Goal: Information Seeking & Learning: Learn about a topic

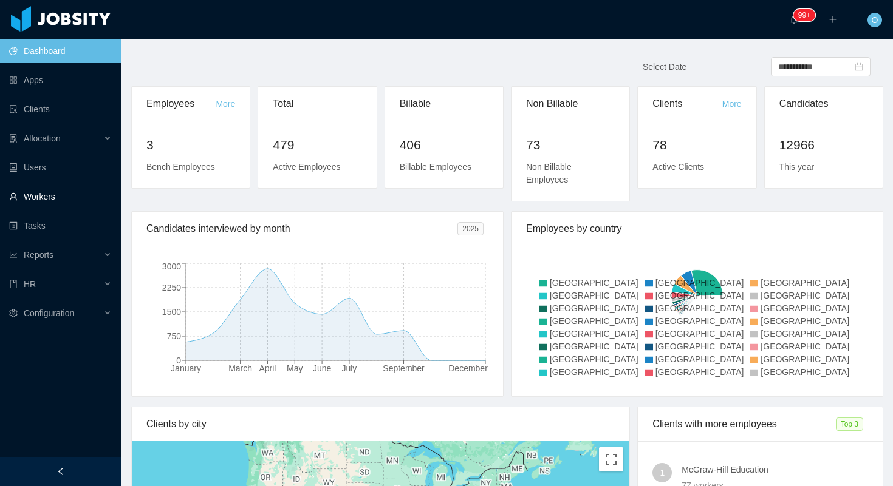
click at [81, 199] on link "Workers" at bounding box center [60, 197] width 103 height 24
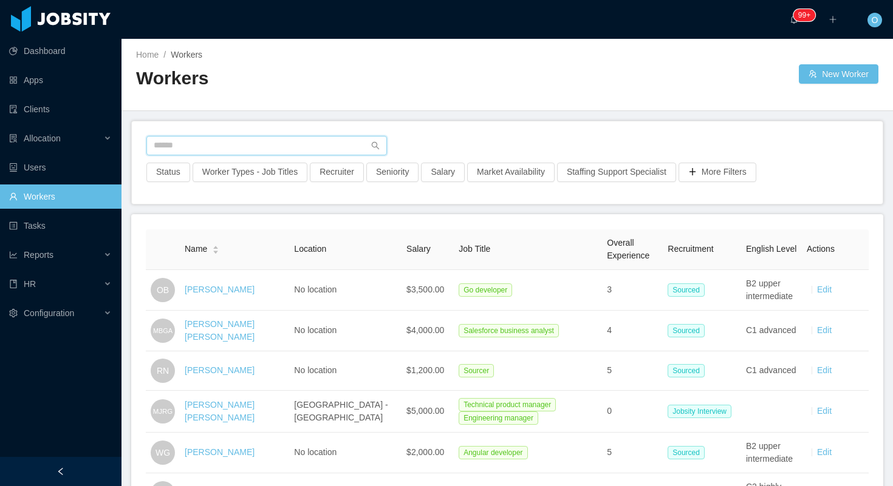
click at [307, 140] on input "text" at bounding box center [266, 145] width 241 height 19
paste input "**********"
type input "**********"
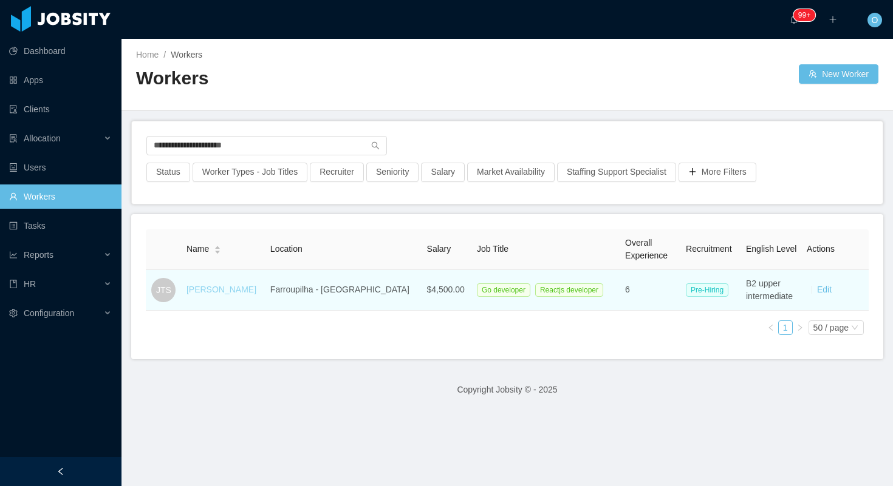
click at [236, 287] on link "[PERSON_NAME]" at bounding box center [221, 290] width 70 height 10
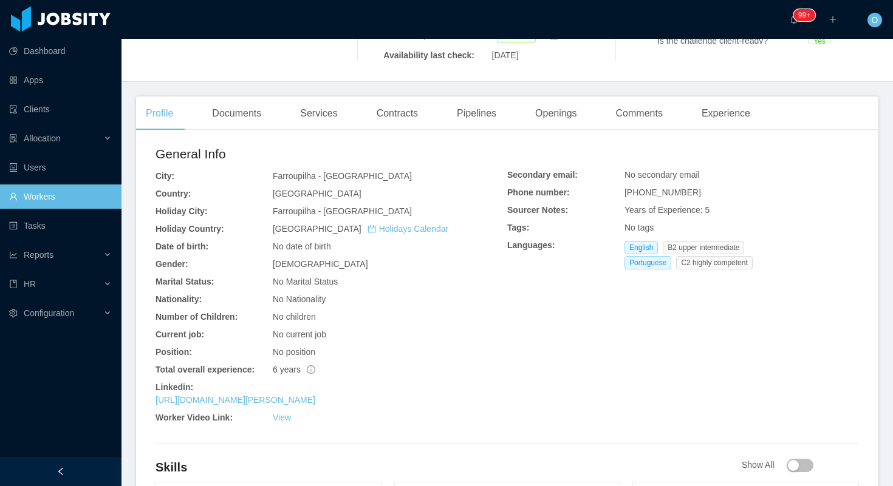
scroll to position [290, 0]
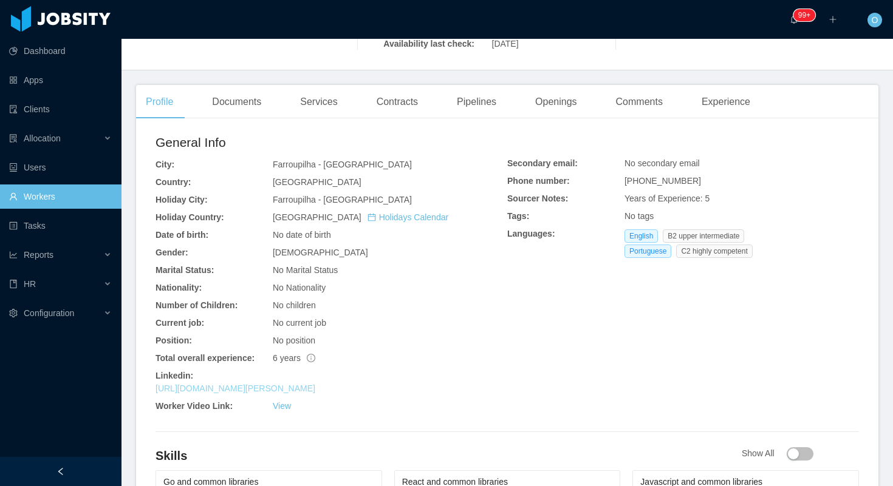
click at [315, 384] on link "[URL][DOMAIN_NAME][PERSON_NAME]" at bounding box center [235, 389] width 160 height 10
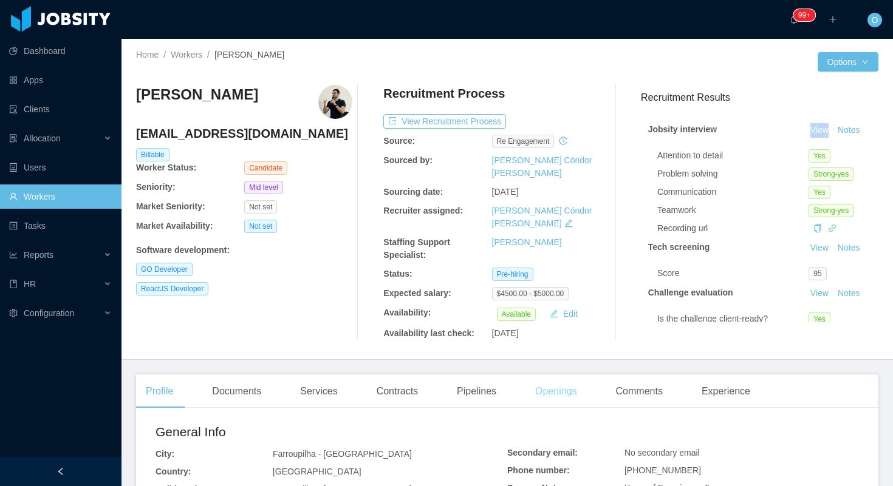
click at [577, 378] on div "Openings" at bounding box center [555, 392] width 61 height 34
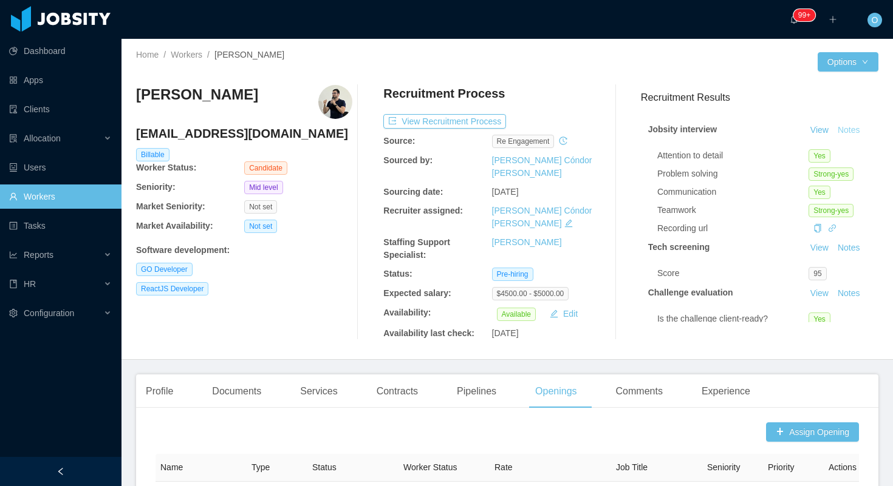
click at [851, 132] on button "Notes" at bounding box center [849, 130] width 32 height 15
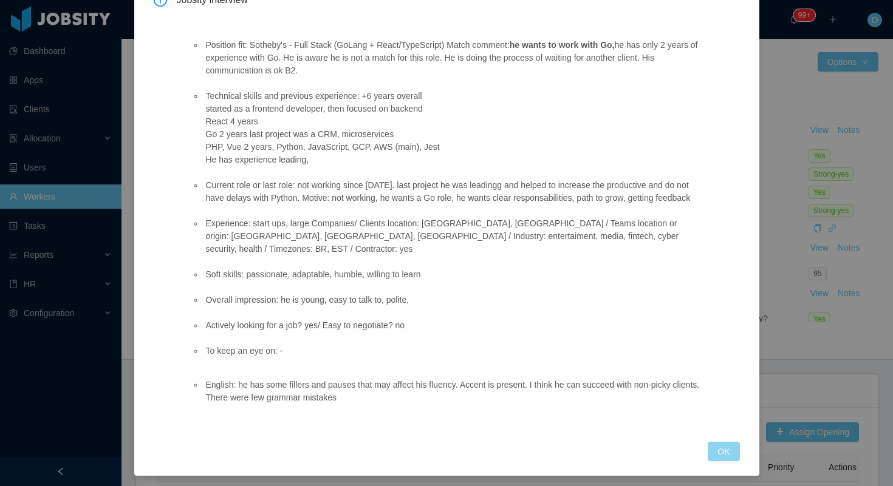
scroll to position [91, 0]
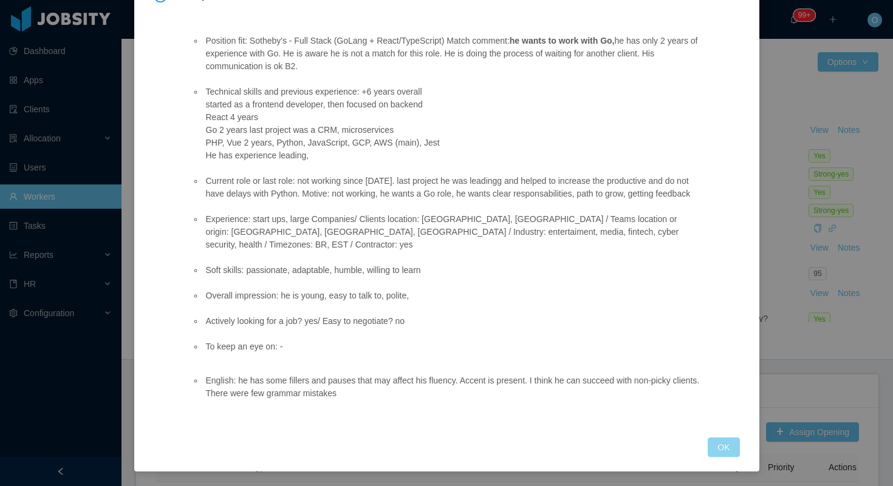
click at [720, 445] on button "OK" at bounding box center [724, 447] width 32 height 19
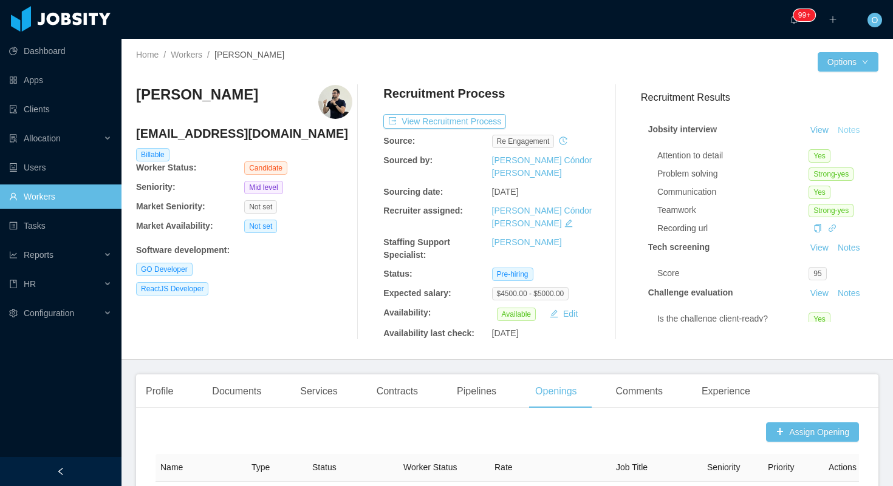
scroll to position [30, 0]
click at [161, 375] on div "Profile" at bounding box center [159, 392] width 47 height 34
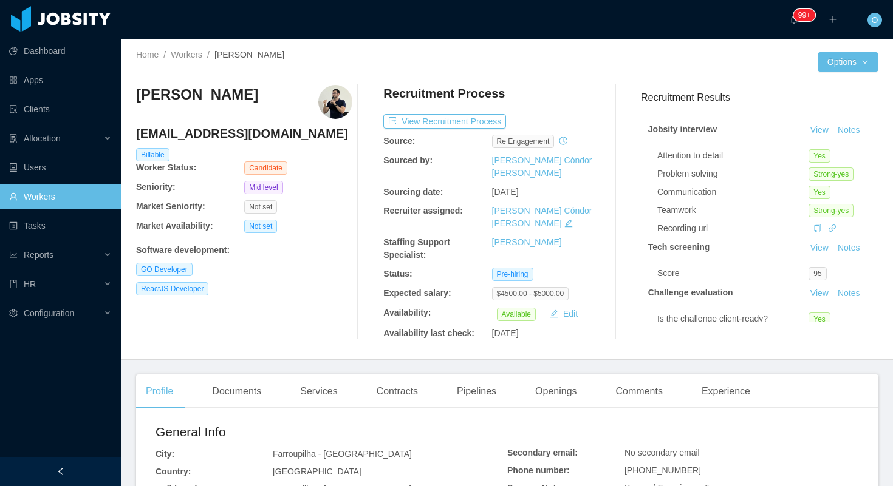
scroll to position [93, 0]
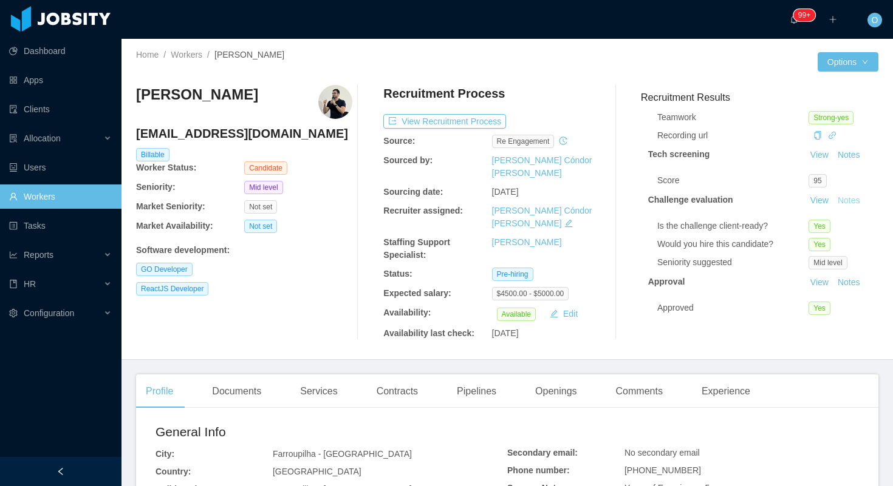
click at [852, 202] on button "Notes" at bounding box center [849, 201] width 32 height 15
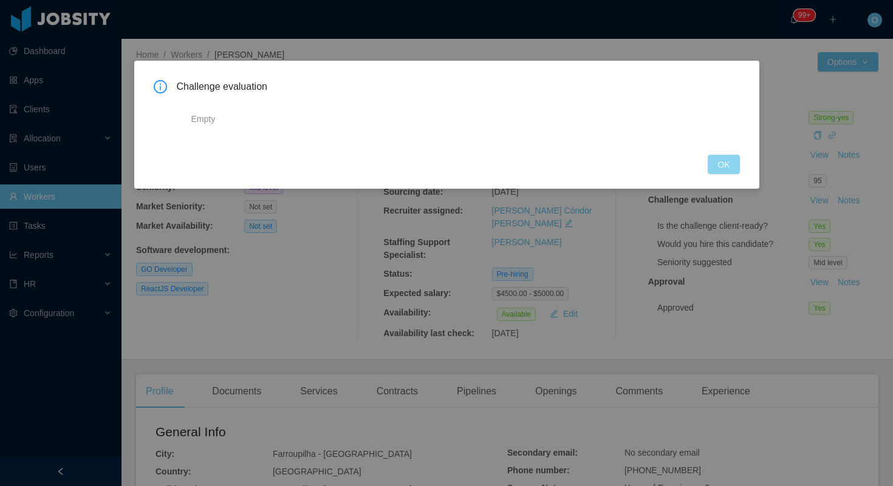
click at [732, 170] on button "OK" at bounding box center [724, 164] width 32 height 19
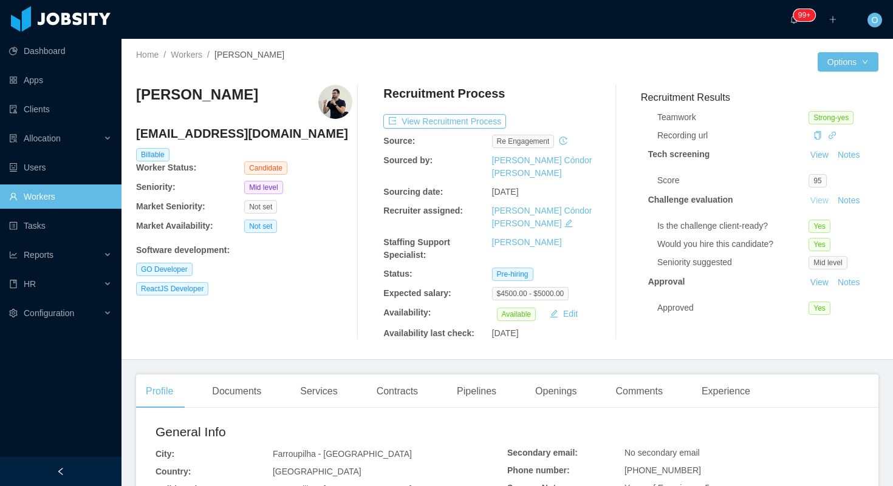
click at [818, 202] on link "View" at bounding box center [819, 201] width 27 height 10
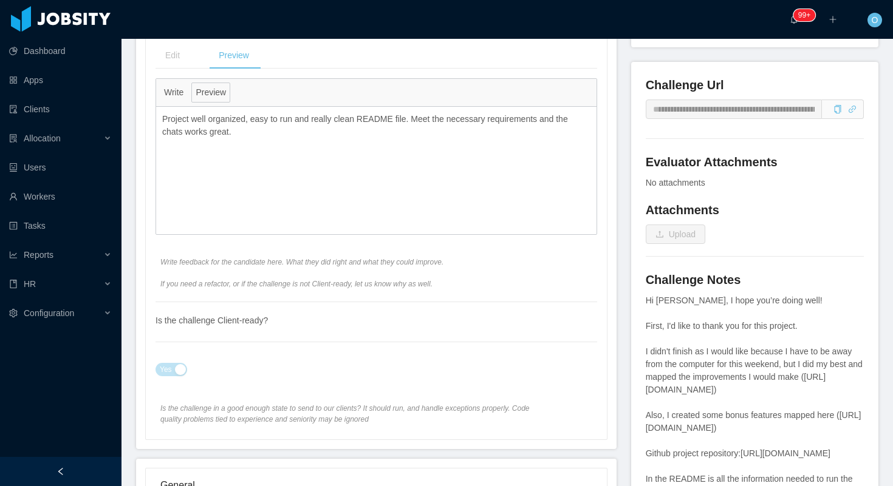
scroll to position [511, 0]
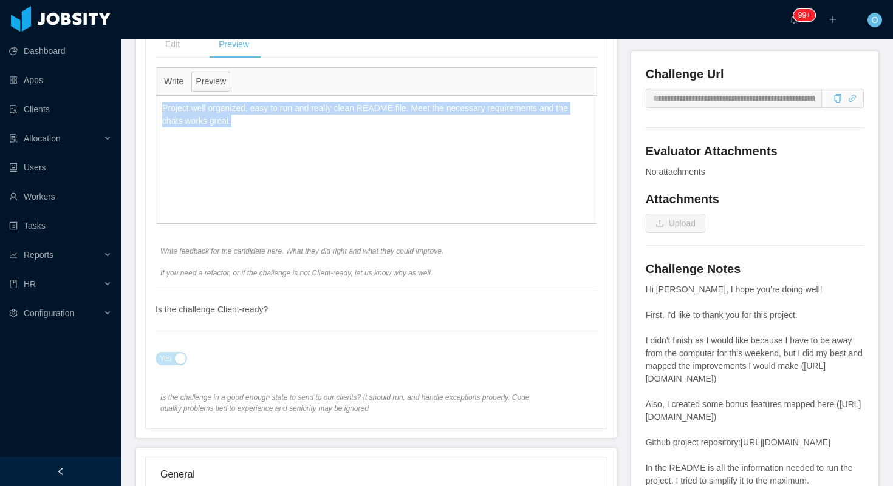
drag, startPoint x: 235, startPoint y: 121, endPoint x: 159, endPoint y: 110, distance: 77.3
click at [159, 110] on div "Project well organized, easy to run and really clean README file. Meet the nece…" at bounding box center [376, 115] width 440 height 38
copy p "Project well organized, easy to run and really clean README file. Meet the nece…"
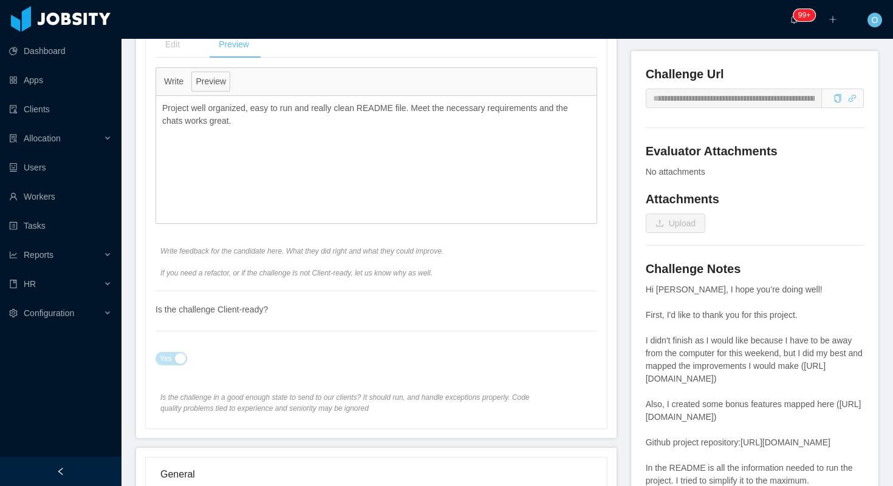
click at [615, 72] on div "**********" at bounding box center [376, 184] width 480 height 508
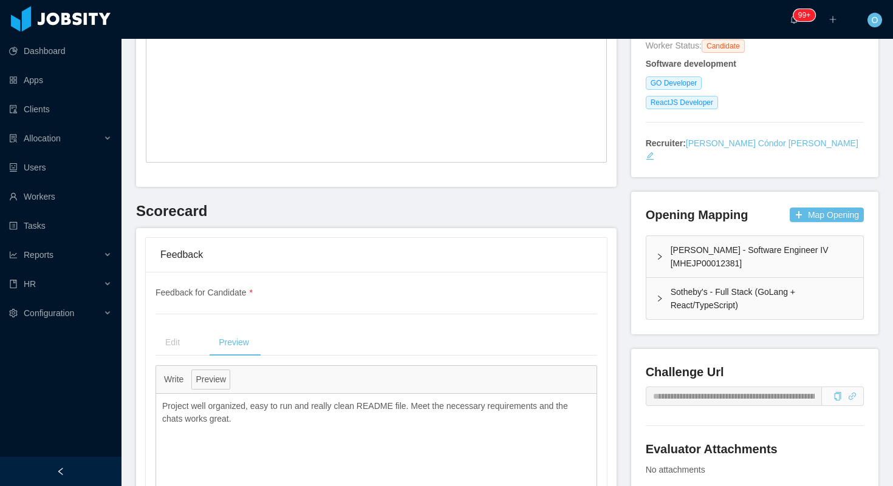
scroll to position [0, 0]
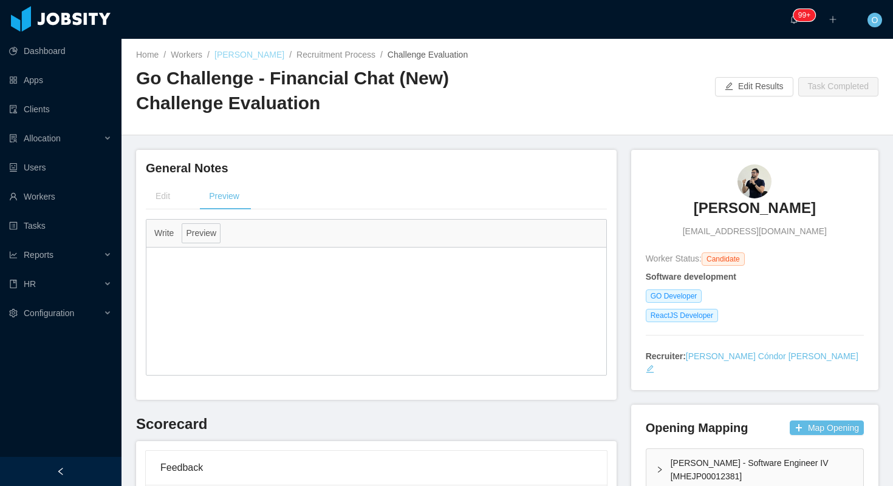
click at [267, 54] on link "[PERSON_NAME]" at bounding box center [249, 55] width 70 height 10
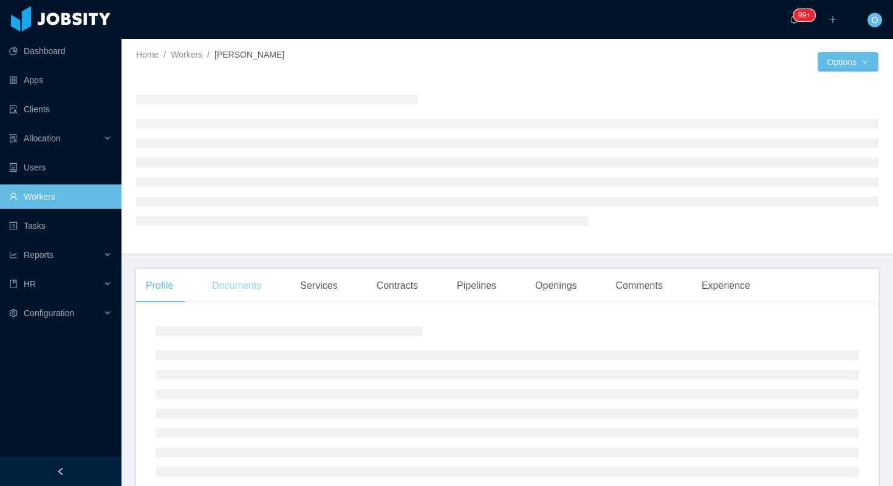
click at [247, 284] on div "Documents" at bounding box center [236, 286] width 69 height 34
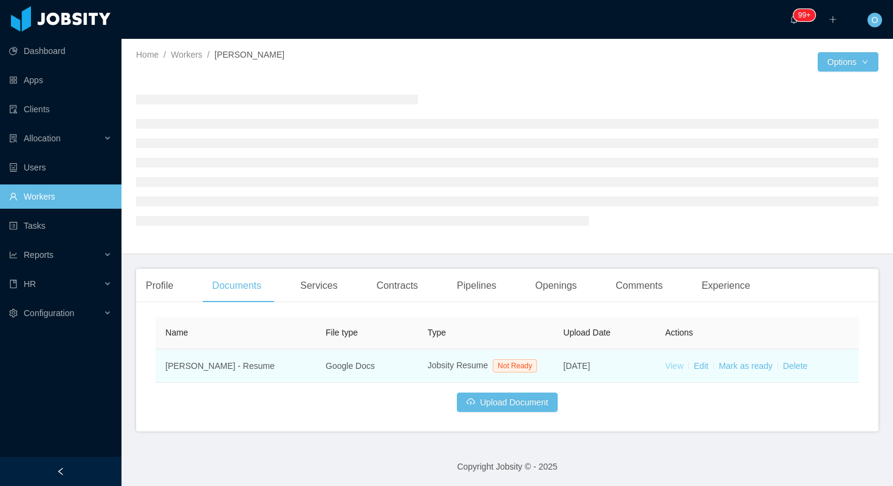
click at [669, 370] on link "View" at bounding box center [674, 366] width 18 height 10
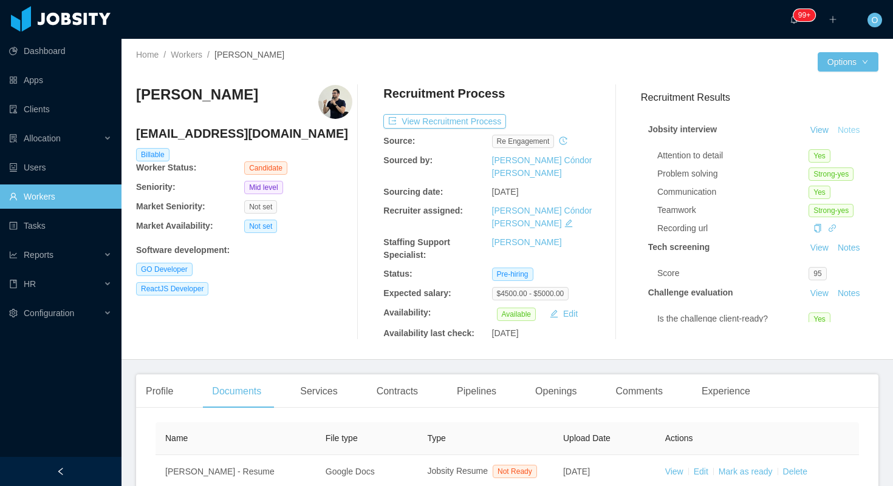
click at [841, 126] on button "Notes" at bounding box center [849, 130] width 32 height 15
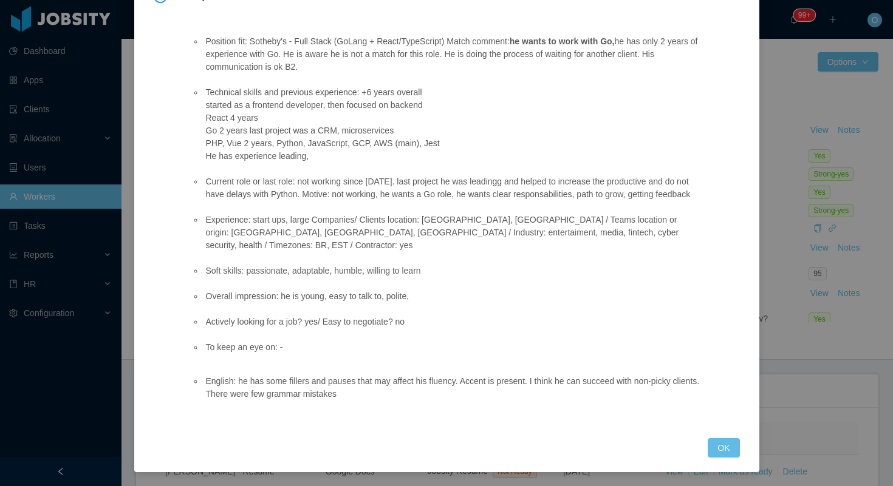
scroll to position [90, 0]
click at [730, 451] on button "OK" at bounding box center [724, 448] width 32 height 19
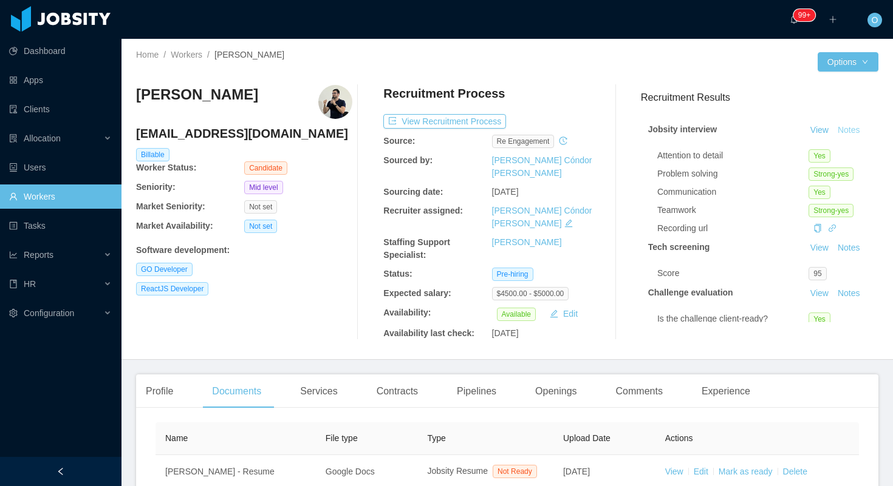
scroll to position [30, 0]
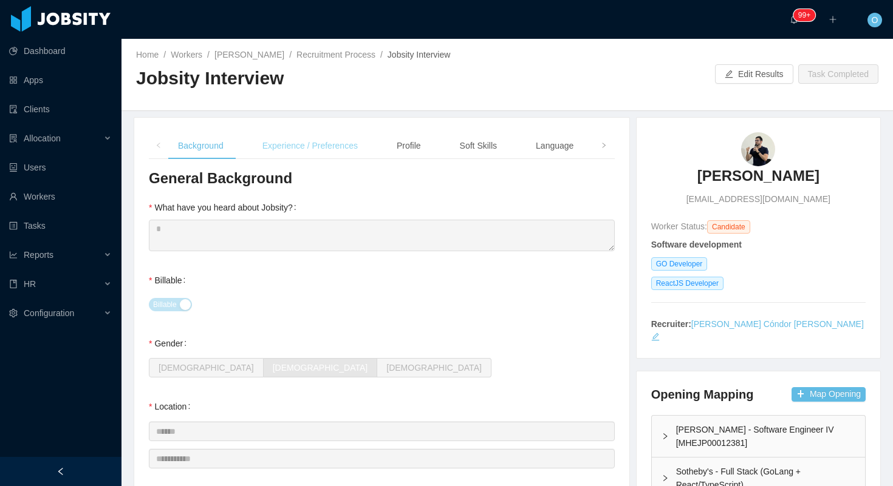
click at [335, 142] on div "Experience / Preferences" at bounding box center [310, 145] width 115 height 27
